Goal: Task Accomplishment & Management: Use online tool/utility

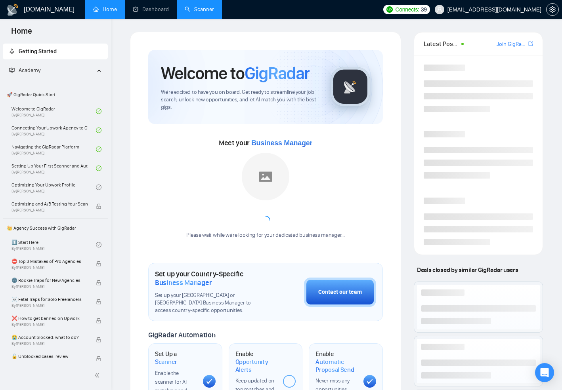
drag, startPoint x: 0, startPoint y: 0, endPoint x: 198, endPoint y: 11, distance: 198.0
click at [198, 11] on link "Scanner" at bounding box center [199, 9] width 29 height 7
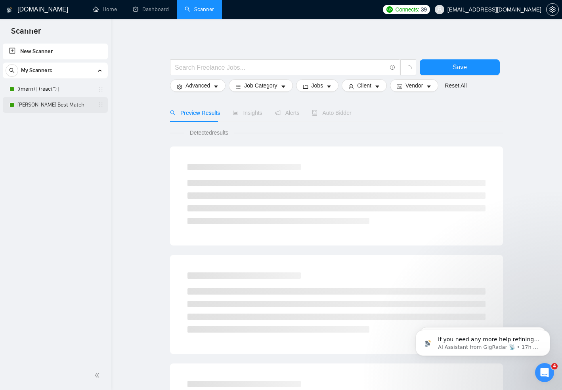
click at [32, 103] on link "[PERSON_NAME] Best Match" at bounding box center [54, 105] width 75 height 16
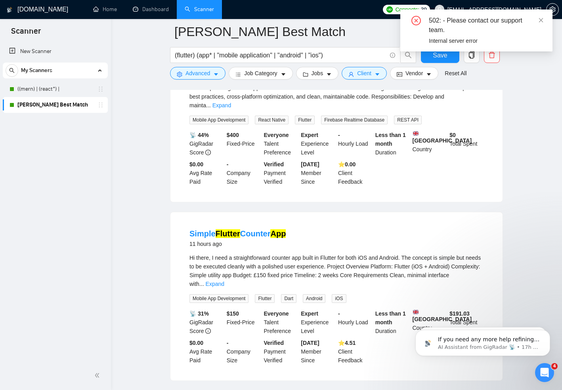
scroll to position [964, 0]
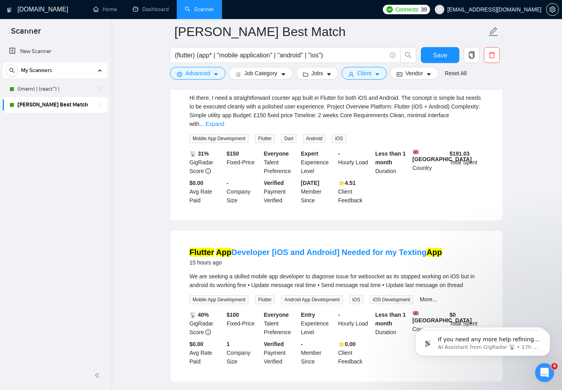
click at [51, 106] on link "[PERSON_NAME] Best Match" at bounding box center [54, 105] width 75 height 16
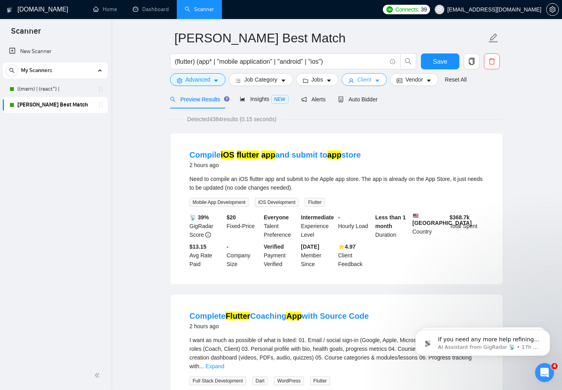
scroll to position [0, 0]
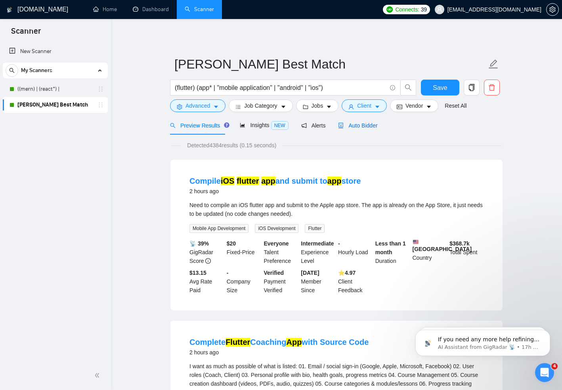
click at [352, 126] on span "Auto Bidder" at bounding box center [357, 125] width 39 height 6
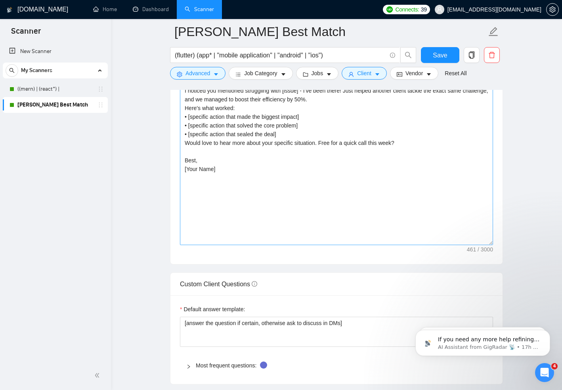
scroll to position [872, 0]
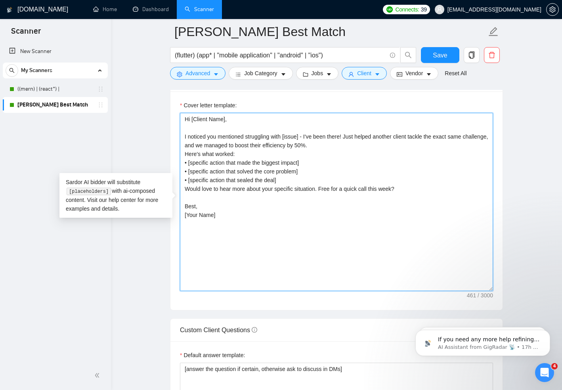
drag, startPoint x: 285, startPoint y: 142, endPoint x: 305, endPoint y: 142, distance: 19.8
click at [305, 142] on textarea "Hi [Client Name], I noticed you mentioned struggling with [issue] - I've been t…" at bounding box center [336, 202] width 313 height 178
type textarea "Hi [Client Name], I noticed you mentioned struggling with [issue] - I've been t…"
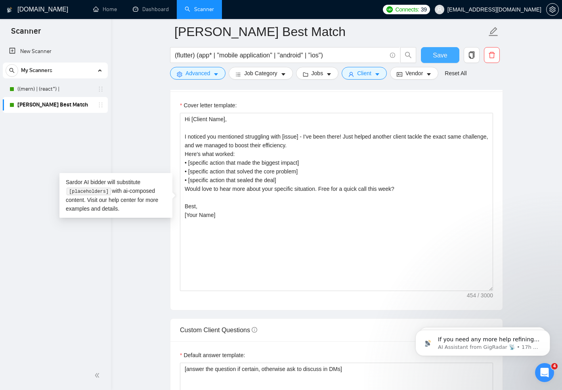
click at [428, 49] on button "Save" at bounding box center [440, 55] width 38 height 16
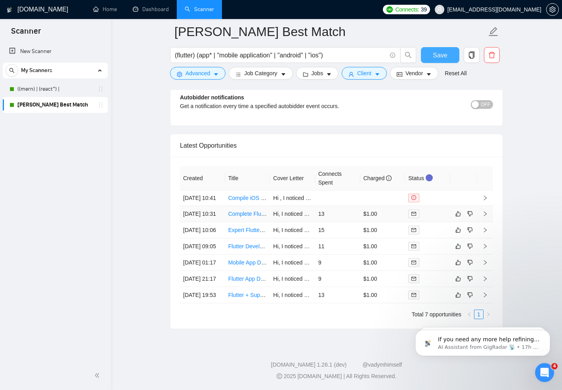
scroll to position [1983, 0]
click at [486, 196] on icon "right" at bounding box center [485, 198] width 3 height 5
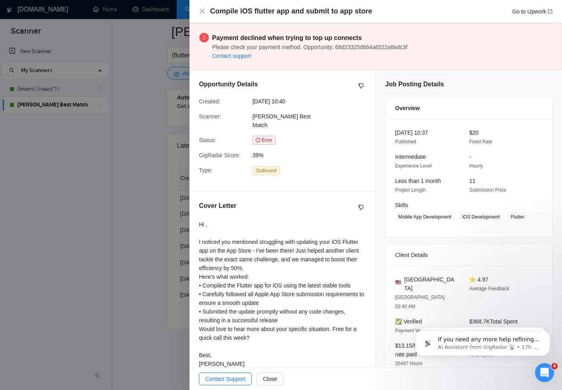
click at [139, 158] on div at bounding box center [281, 195] width 562 height 390
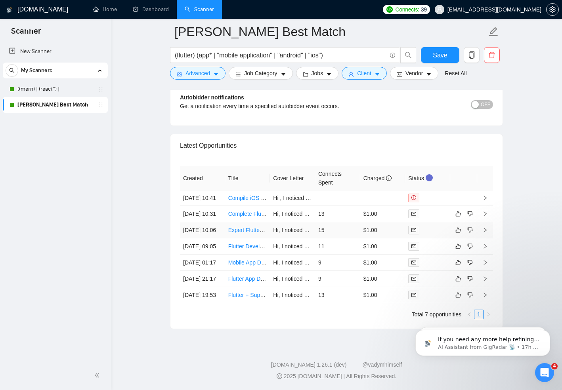
click at [484, 227] on icon "right" at bounding box center [485, 230] width 6 height 6
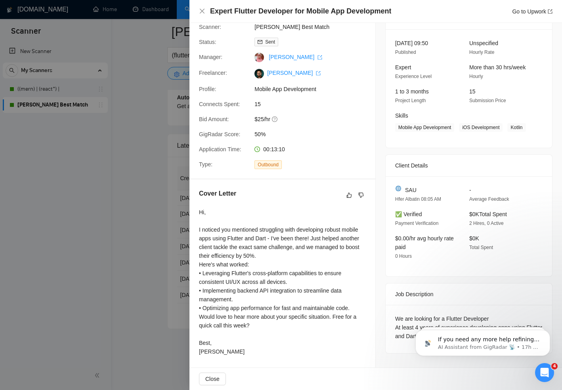
scroll to position [43, 0]
click at [140, 247] on div at bounding box center [281, 195] width 562 height 390
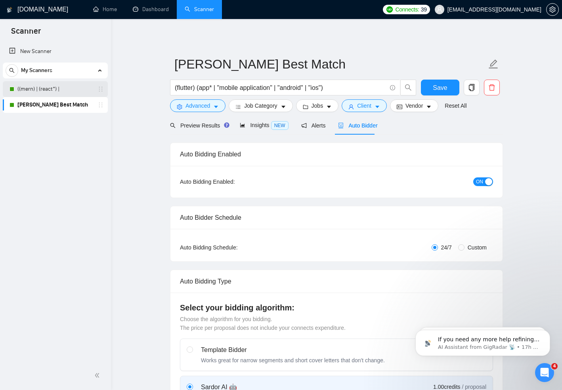
drag, startPoint x: 33, startPoint y: 89, endPoint x: 63, endPoint y: 96, distance: 30.9
click at [33, 89] on link "((mern) | (react*) |" at bounding box center [54, 89] width 75 height 16
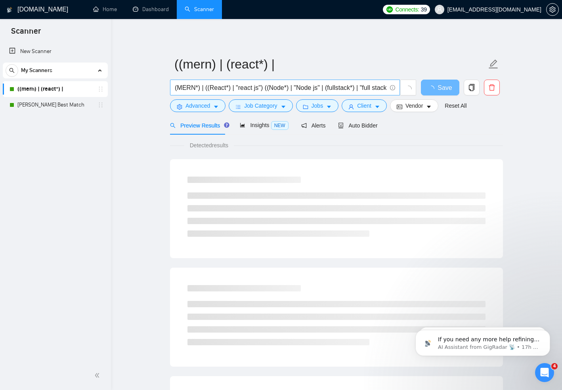
click at [356, 83] on input "(MERN*) | ((React*) | "react js") ((Node*) | "Node js" | (fullstack*) | "full s…" at bounding box center [281, 88] width 212 height 10
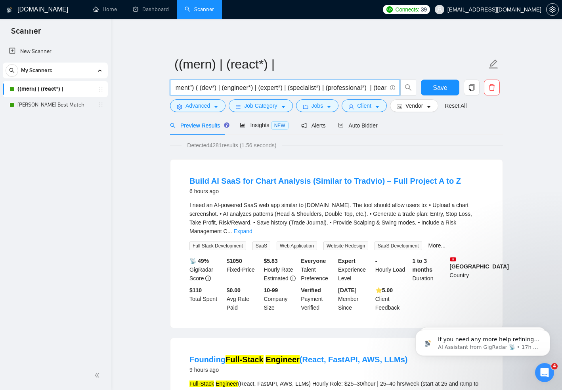
scroll to position [0, 354]
click at [247, 128] on span "Insights NEW" at bounding box center [264, 125] width 48 height 6
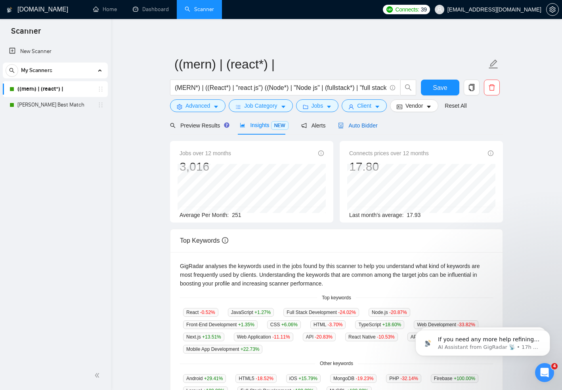
click at [352, 127] on span "Auto Bidder" at bounding box center [357, 125] width 39 height 6
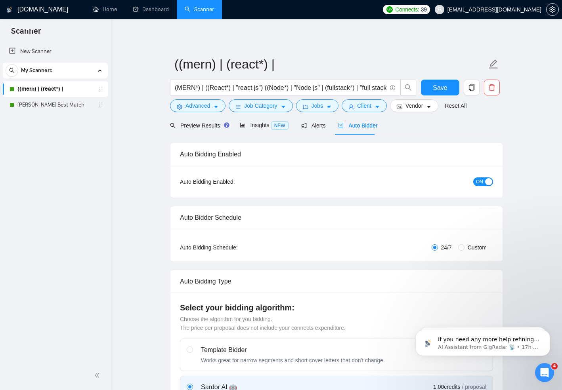
checkbox input "true"
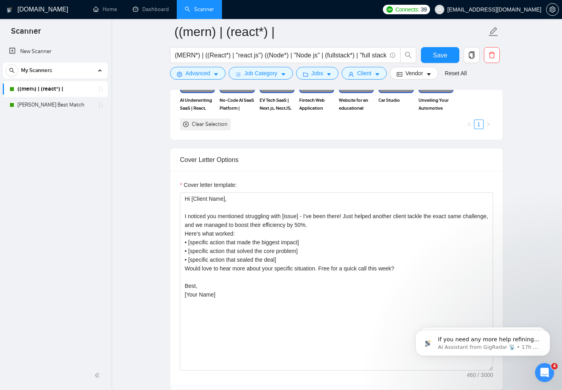
scroll to position [792, 0]
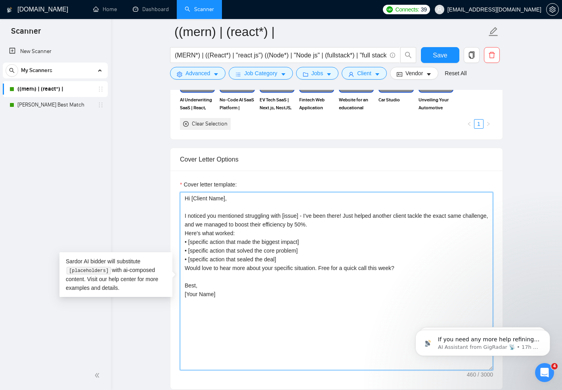
drag, startPoint x: 304, startPoint y: 222, endPoint x: 288, endPoint y: 222, distance: 15.8
click at [288, 222] on textarea "Hi [Client Name], I noticed you mentioned struggling with [issue] - I've been t…" at bounding box center [336, 281] width 313 height 178
type textarea "Hi [Client Name], I noticed you mentioned struggling with [issue] - I've been t…"
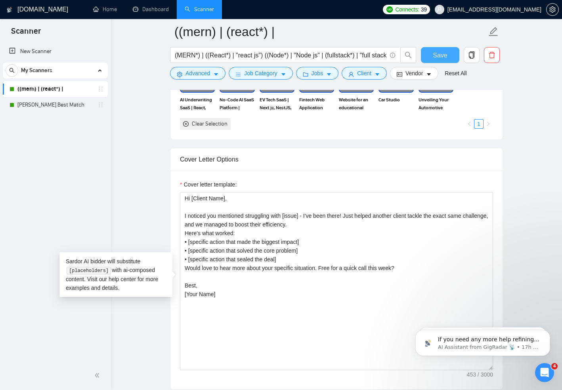
click at [443, 56] on span "Save" at bounding box center [440, 55] width 14 height 10
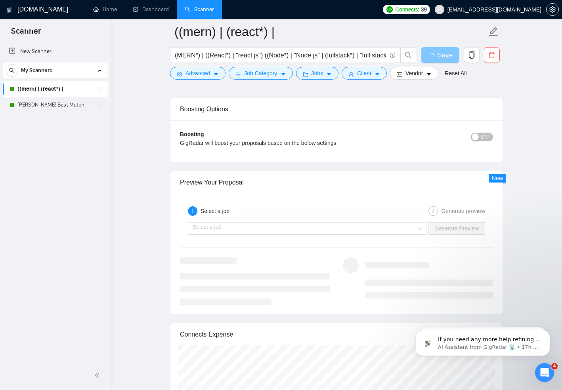
scroll to position [1307, 0]
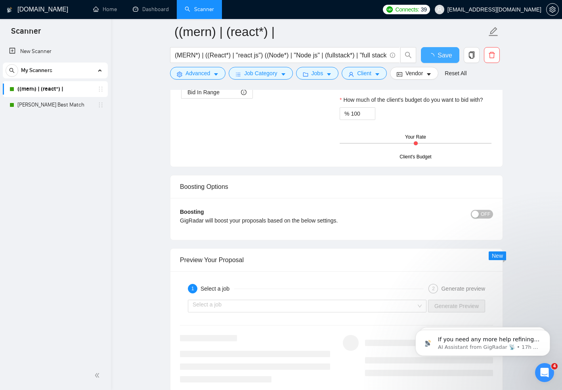
checkbox input "true"
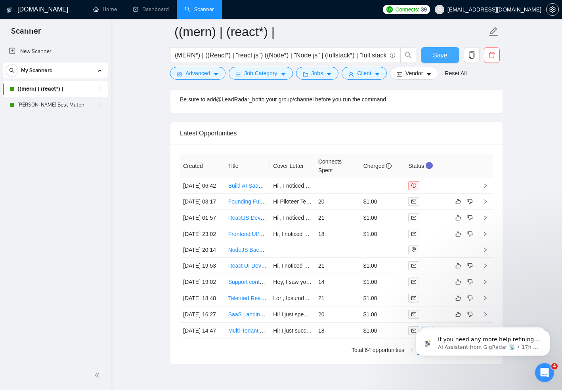
scroll to position [2060, 0]
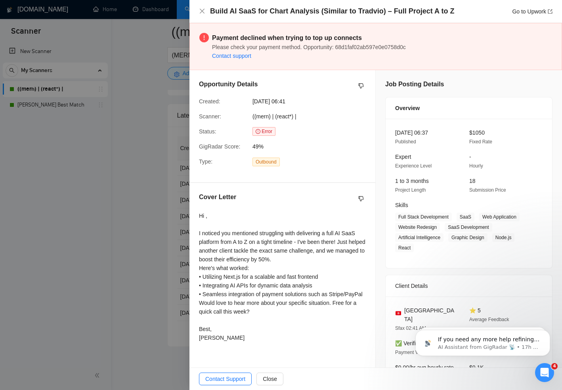
click at [88, 176] on div at bounding box center [281, 195] width 562 height 390
